Goal: Task Accomplishment & Management: Manage account settings

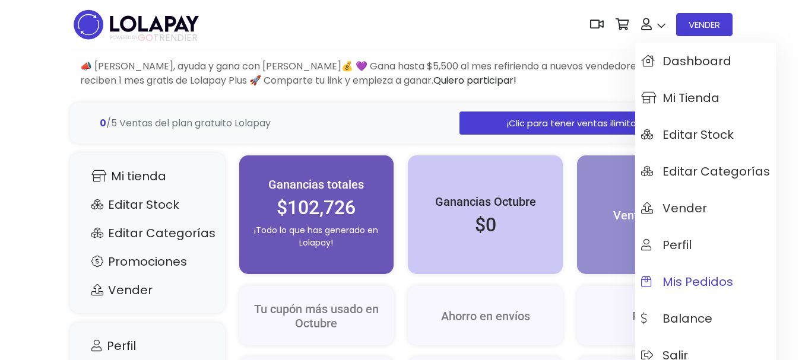
click at [684, 283] on span "Mis pedidos" at bounding box center [687, 282] width 92 height 13
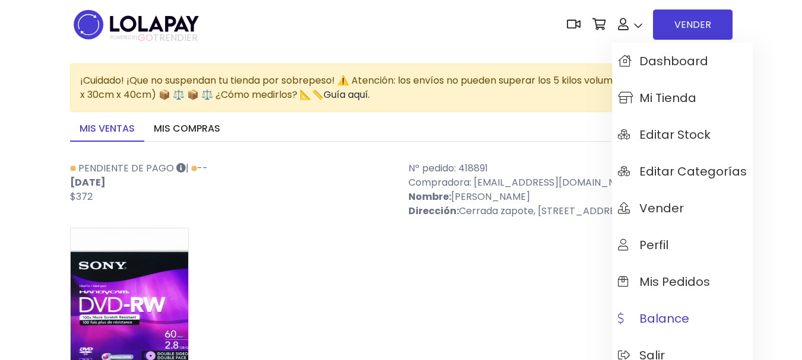
click at [663, 325] on span "Balance" at bounding box center [653, 318] width 71 height 13
